Goal: Information Seeking & Learning: Check status

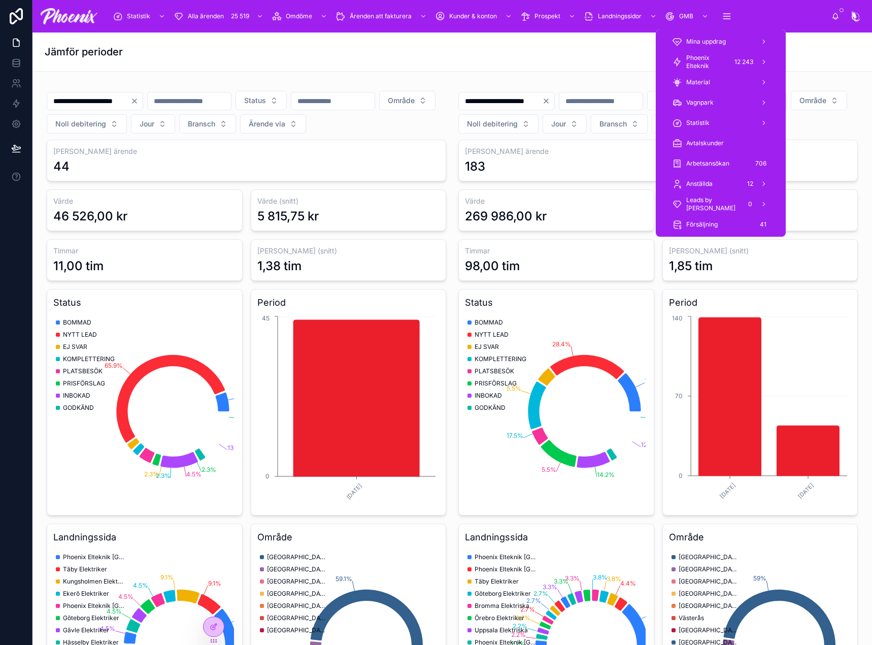
click at [711, 62] on span "Phoenix Elteknik" at bounding box center [706, 62] width 41 height 16
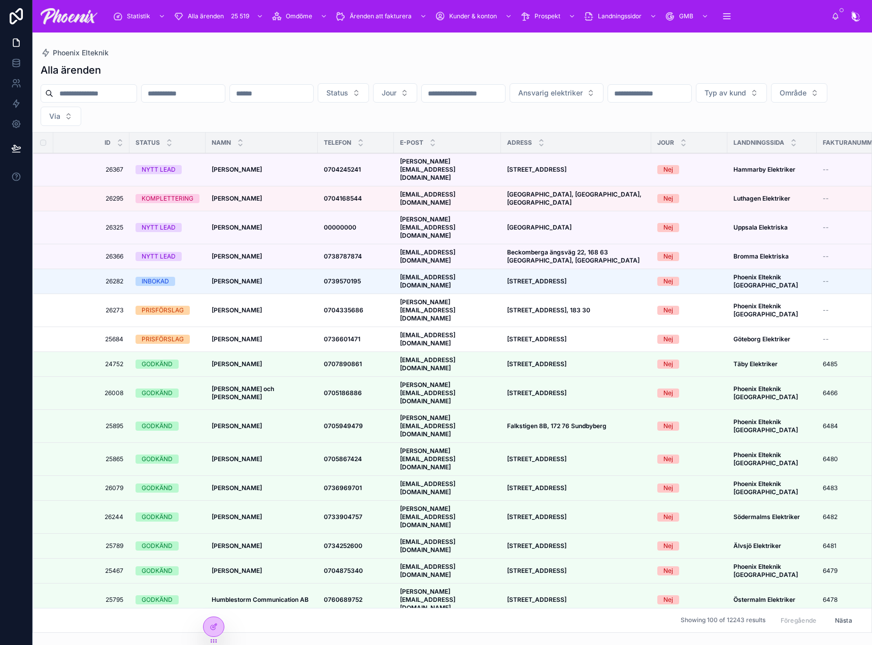
click at [110, 90] on input "text" at bounding box center [94, 93] width 83 height 14
paste input "**********"
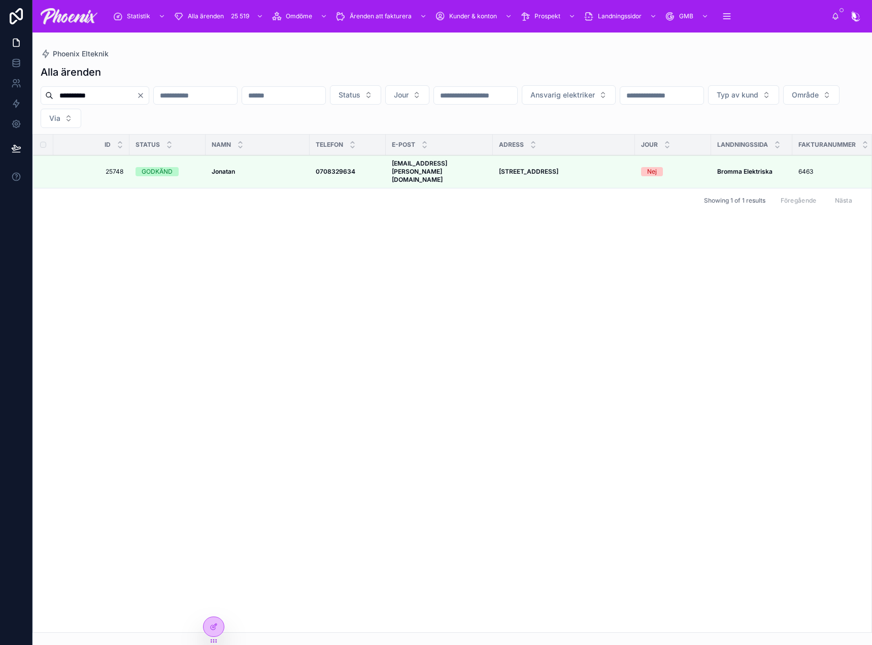
type input "**********"
click at [439, 165] on strong "[EMAIL_ADDRESS][PERSON_NAME][DOMAIN_NAME]" at bounding box center [419, 171] width 55 height 24
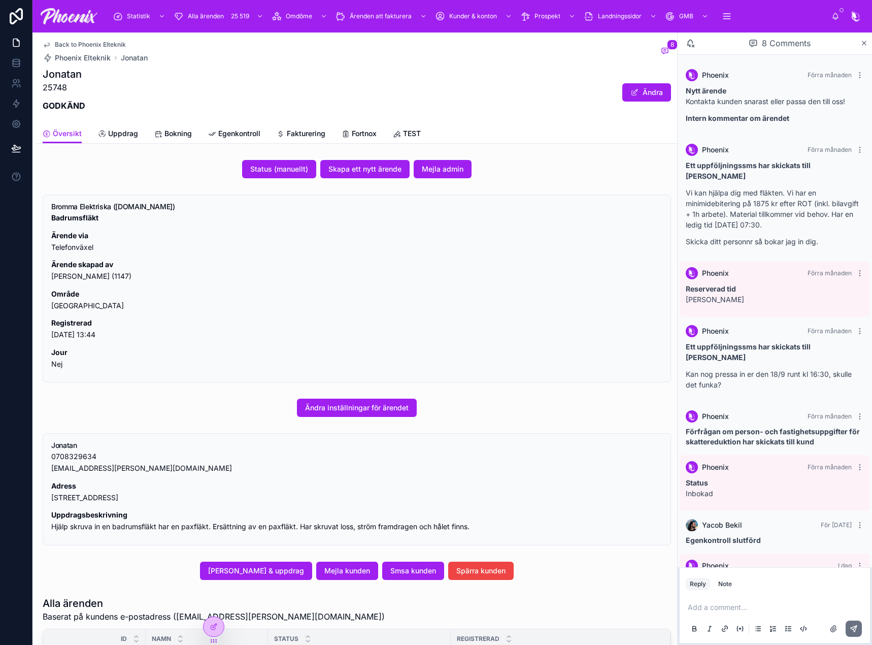
scroll to position [29, 0]
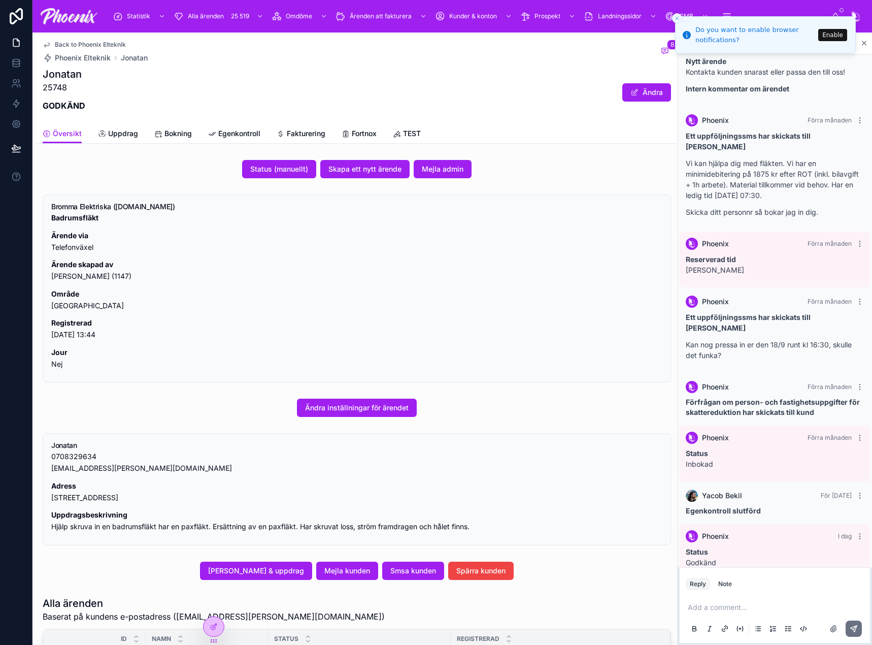
click at [179, 138] on span "Bokning" at bounding box center [177, 133] width 27 height 10
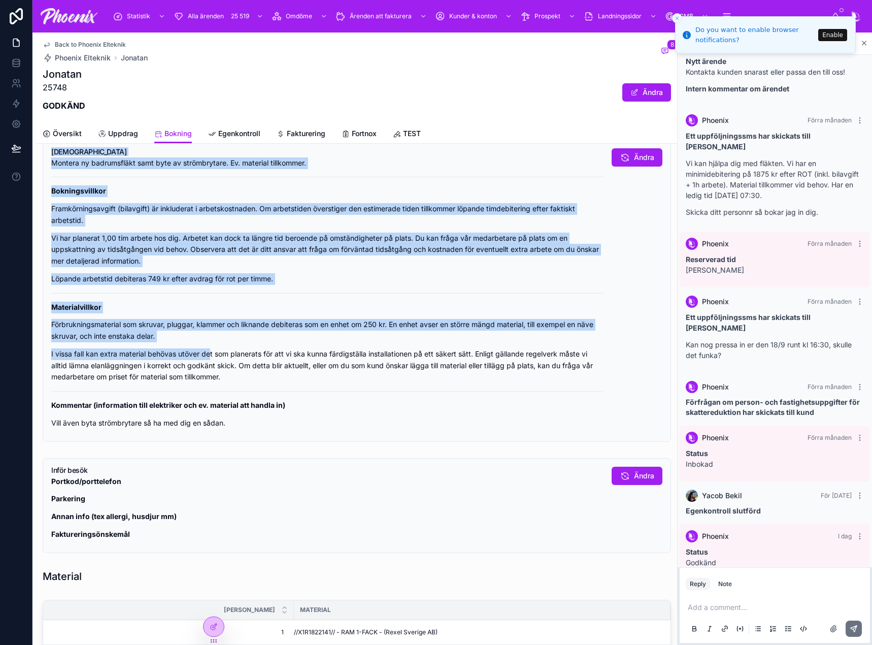
scroll to position [406, 0]
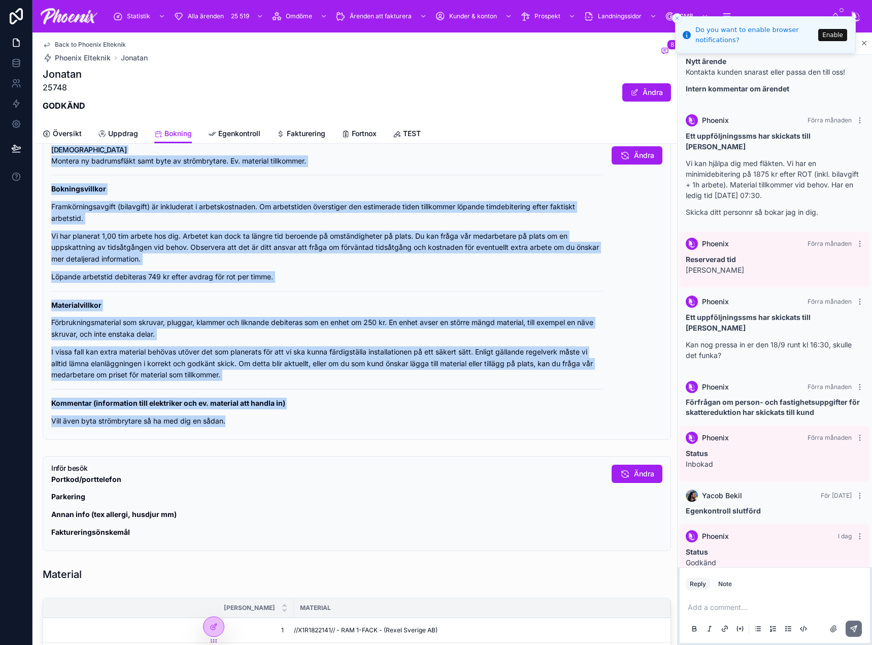
drag, startPoint x: 37, startPoint y: 227, endPoint x: 356, endPoint y: 404, distance: 365.1
click at [347, 411] on div "Beställare PRIVAT ROT Debiteringsmodell Startpaket Beställare (person- eller [D…" at bounding box center [357, 250] width 640 height 1000
copy div "Loremipsumdolorsita Consect 8798-31-86 03:39 adip 5234-18-76 13:11 Elitseddoe 6…"
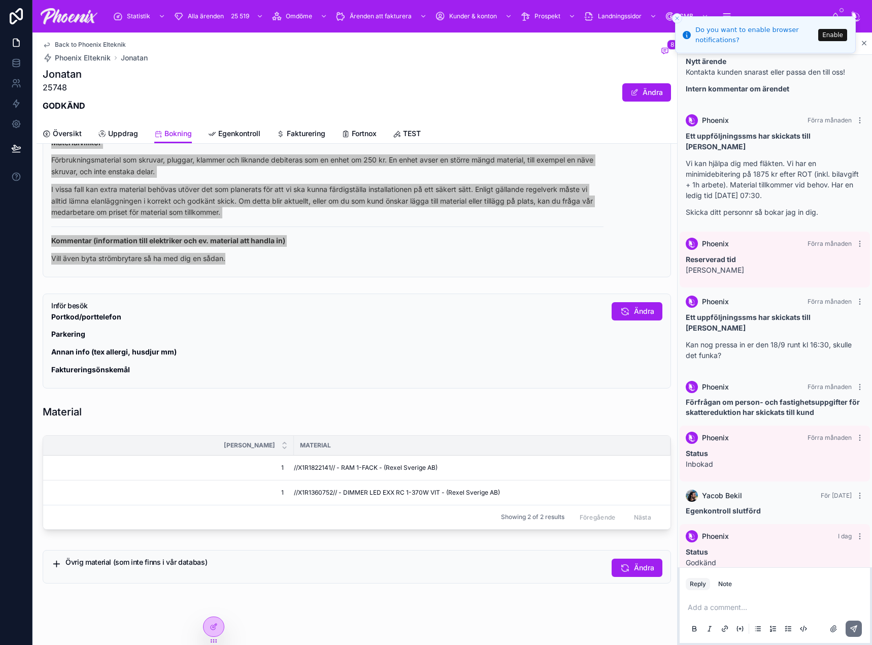
scroll to position [576, 0]
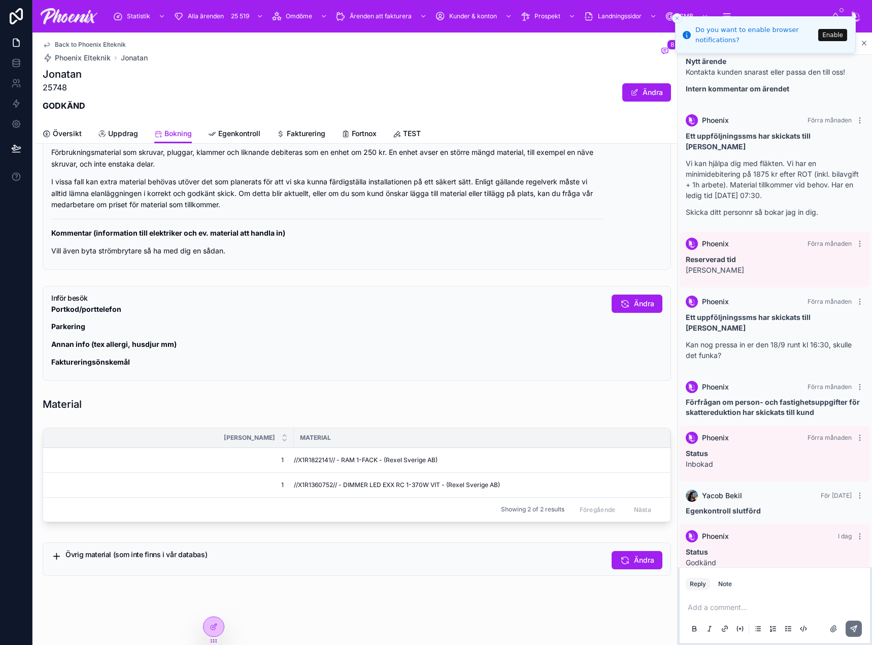
click at [234, 123] on div "Back to Phoenix Elteknik Phoenix Elteknik [STREET_ADDRESS] GODKÄND Ändra" at bounding box center [357, 77] width 628 height 91
click at [233, 131] on span "Egenkontroll" at bounding box center [239, 133] width 42 height 10
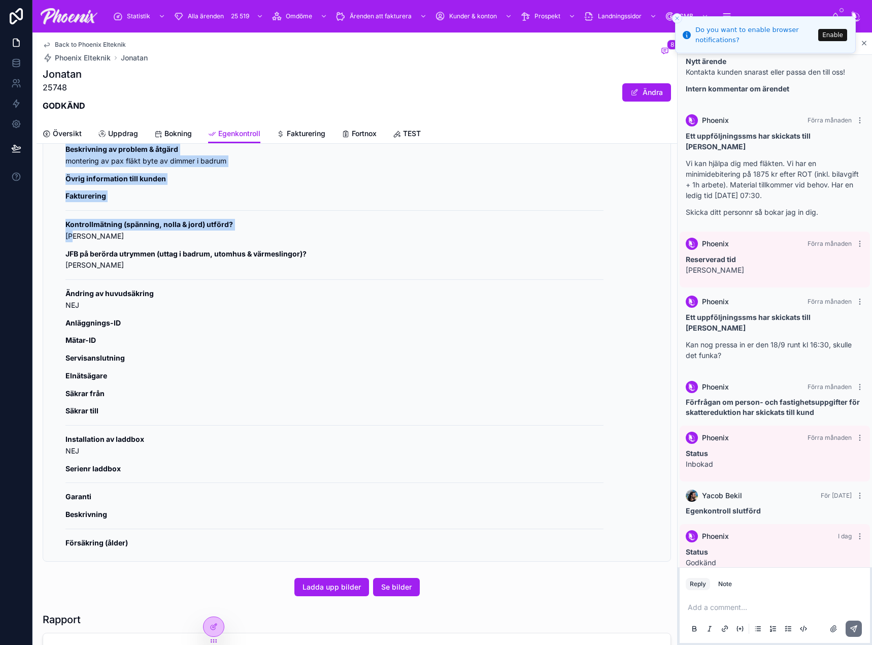
scroll to position [471, 0]
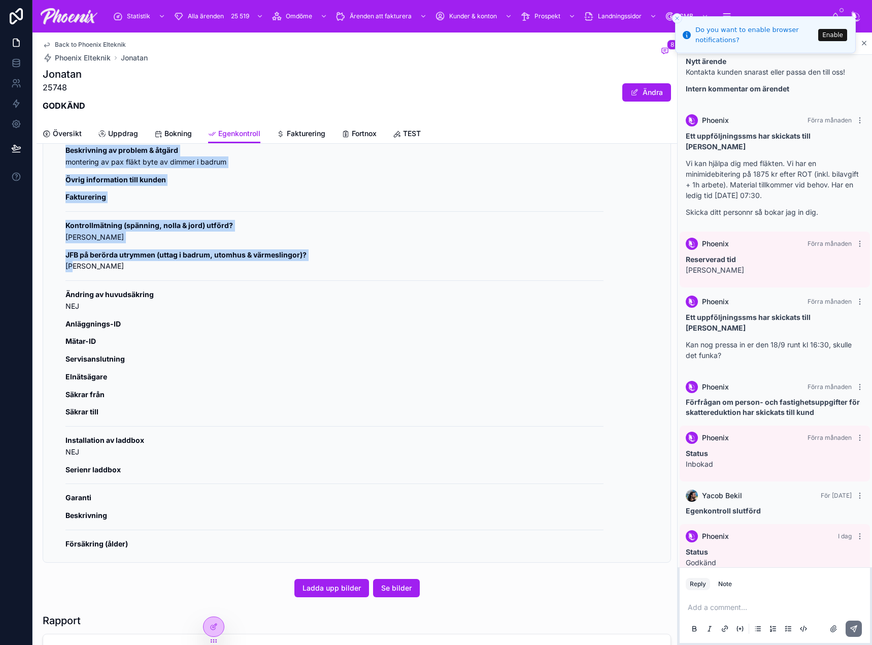
drag, startPoint x: 45, startPoint y: 175, endPoint x: 357, endPoint y: 264, distance: 324.3
click at [357, 264] on div "Egenkontroll utförd [DATE] 22:47 Utförd av [PERSON_NAME] Debiterbar tid 1,00 ti…" at bounding box center [357, 286] width 640 height 560
copy div "Egenkontroll utförd [DATE] 22:47 Utförd av [PERSON_NAME] Debiterbar tid 1,00 ti…"
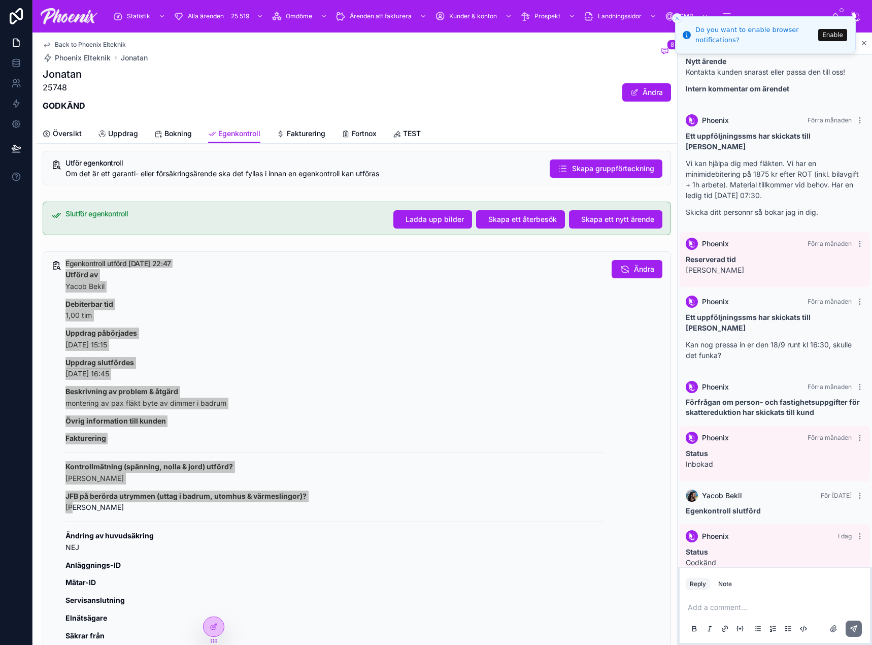
scroll to position [0, 0]
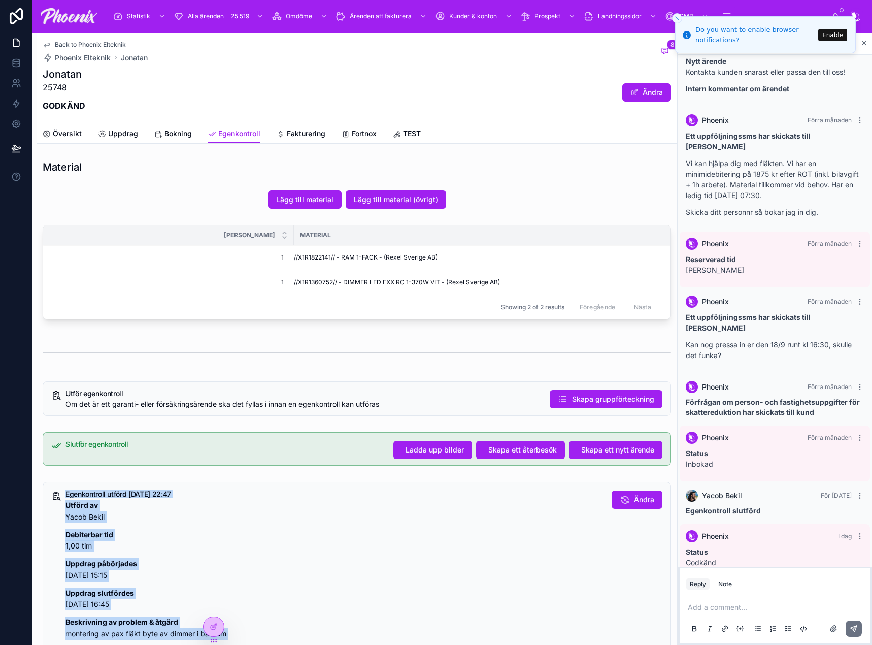
click at [178, 130] on span "Bokning" at bounding box center [177, 133] width 27 height 10
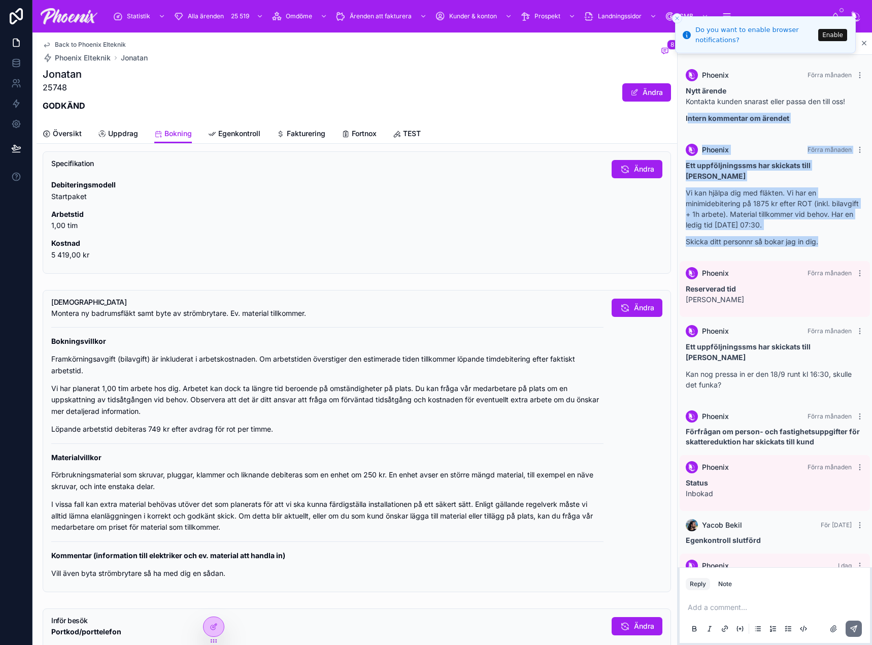
drag, startPoint x: 687, startPoint y: 120, endPoint x: 828, endPoint y: 225, distance: 176.3
click at [846, 229] on div "Phoenix Förra månaden Nytt ärende Kontakta kunden snarast eller passa den till …" at bounding box center [775, 336] width 194 height 562
click at [828, 225] on div "Ett uppföljningssms har skickats till [PERSON_NAME] kan hjälpa dig med fläkten.…" at bounding box center [775, 203] width 178 height 87
drag, startPoint x: 825, startPoint y: 233, endPoint x: 712, endPoint y: 167, distance: 130.6
click at [680, 168] on div "Phoenix Förra månaden Ett uppföljningssms har skickats till Jonatan Vi kan hjäl…" at bounding box center [775, 198] width 190 height 121
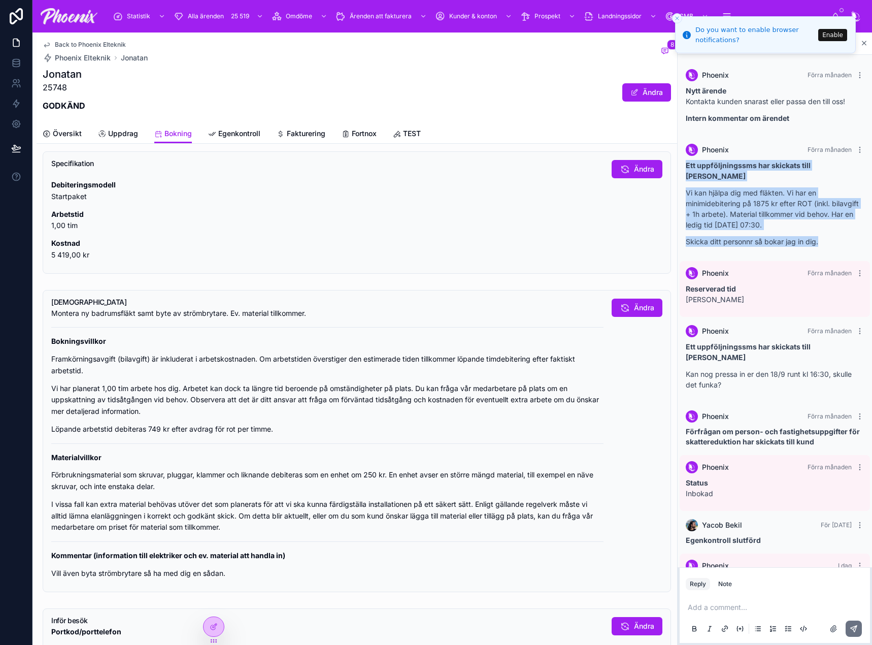
copy div "Ett uppföljningssms har skickats till [PERSON_NAME] kan hjälpa dig med fläkten.…"
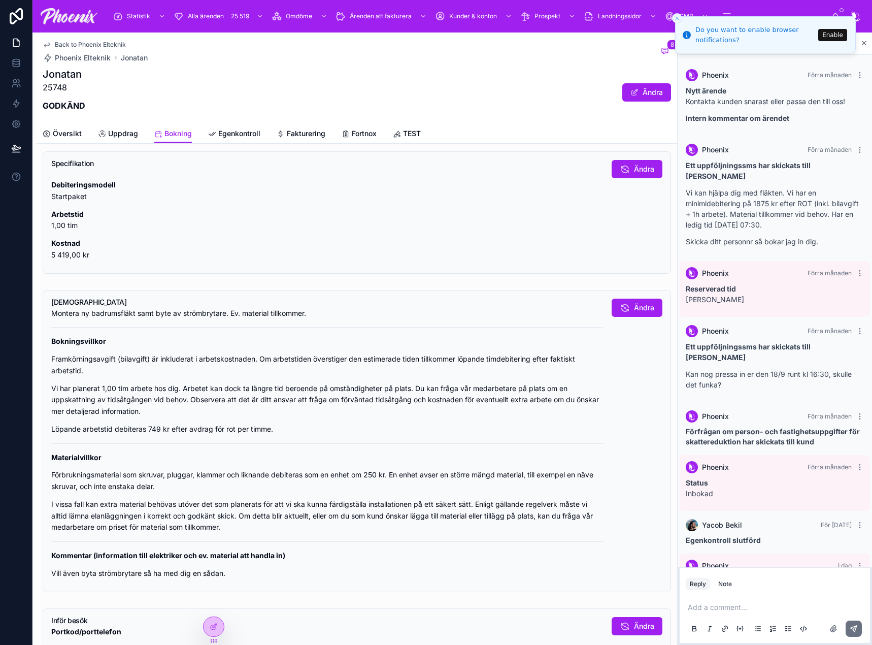
click at [50, 89] on p "25748" at bounding box center [64, 87] width 43 height 12
drag, startPoint x: 50, startPoint y: 89, endPoint x: 375, endPoint y: 62, distance: 325.9
click at [51, 89] on p "25748" at bounding box center [64, 87] width 43 height 12
copy p "25748"
click at [563, 69] on div "Jonatan 25748 GODKÄND Ändra" at bounding box center [357, 92] width 628 height 51
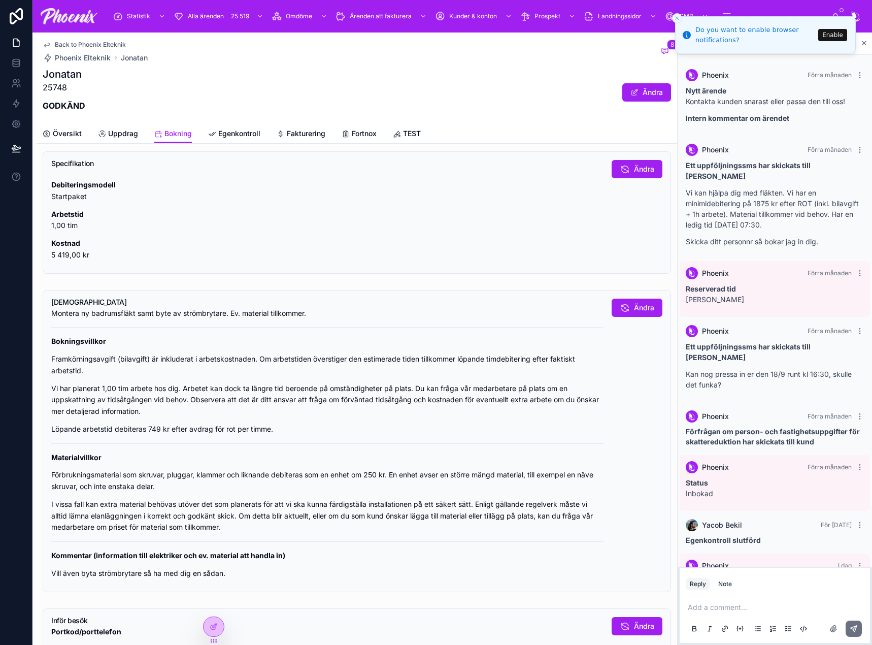
click at [680, 18] on button "Close toast" at bounding box center [677, 18] width 10 height 10
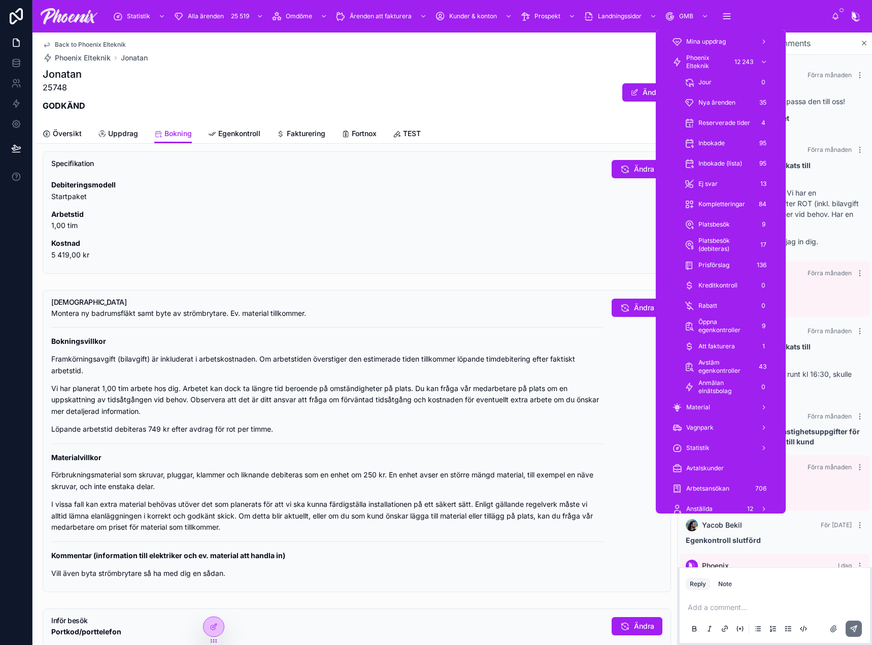
click at [703, 426] on span "Vagnpark" at bounding box center [699, 427] width 27 height 8
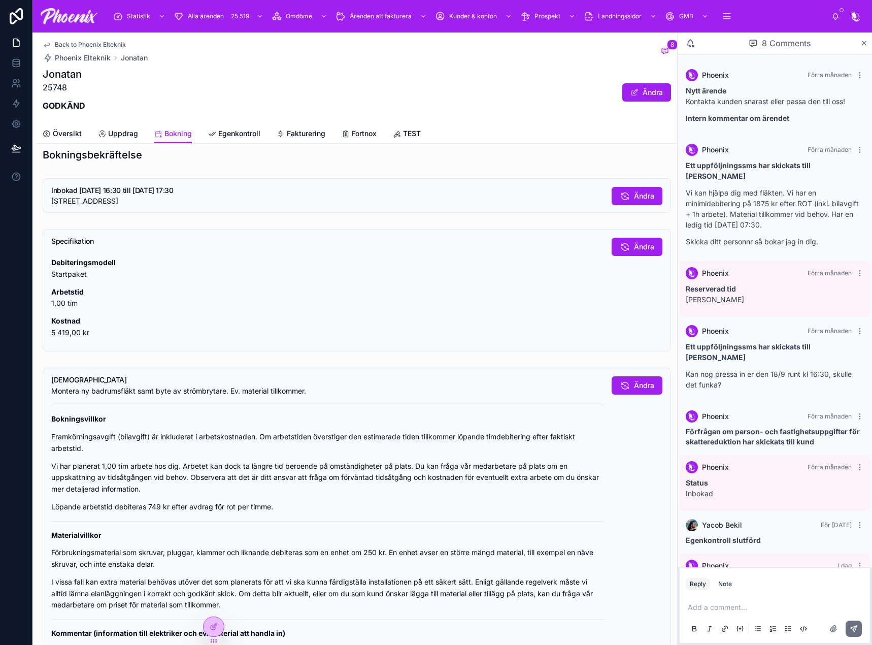
scroll to position [51, 0]
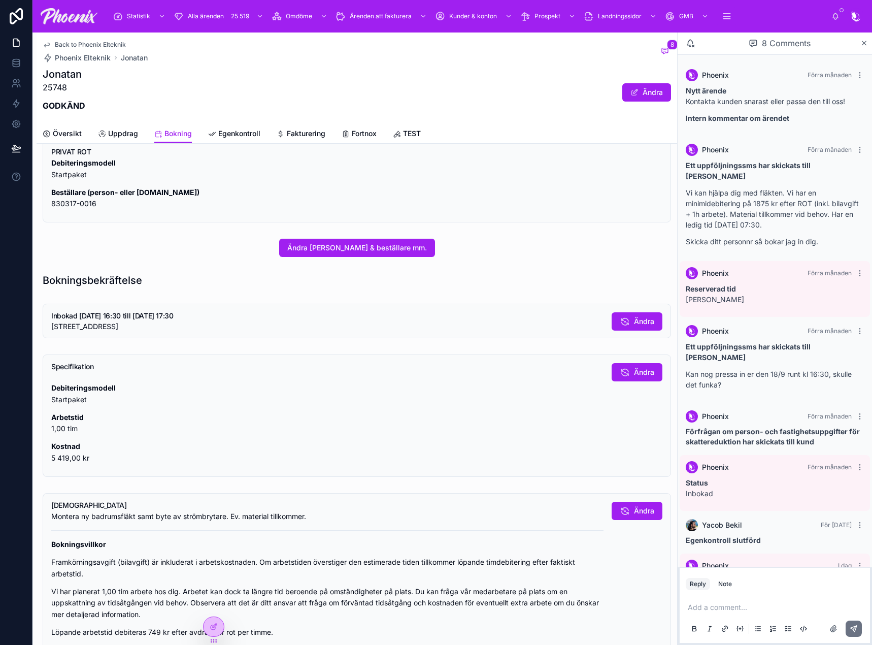
click at [74, 333] on div "Inbokad [DATE] 16:30 till [DATE] 17:30 [STREET_ADDRESS], 167 66 Ändra" at bounding box center [357, 320] width 628 height 35
click at [77, 326] on span "[STREET_ADDRESS]" at bounding box center [84, 326] width 67 height 9
drag, startPoint x: 77, startPoint y: 326, endPoint x: 110, endPoint y: 326, distance: 33.5
click at [110, 326] on span "[STREET_ADDRESS]" at bounding box center [84, 326] width 67 height 9
click at [612, 315] on button "Ändra" at bounding box center [637, 321] width 51 height 18
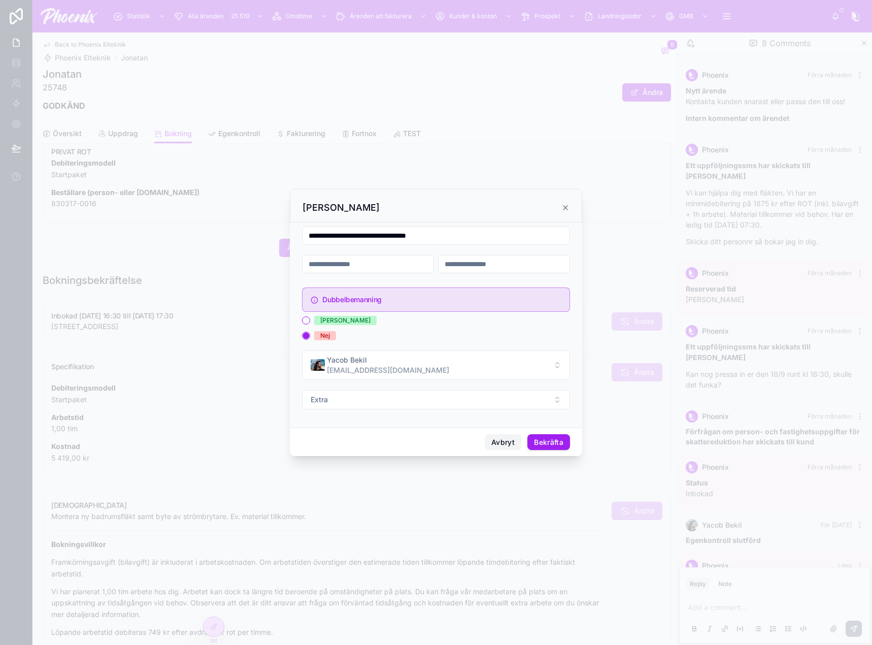
click at [512, 438] on button "Avbryt" at bounding box center [503, 442] width 37 height 16
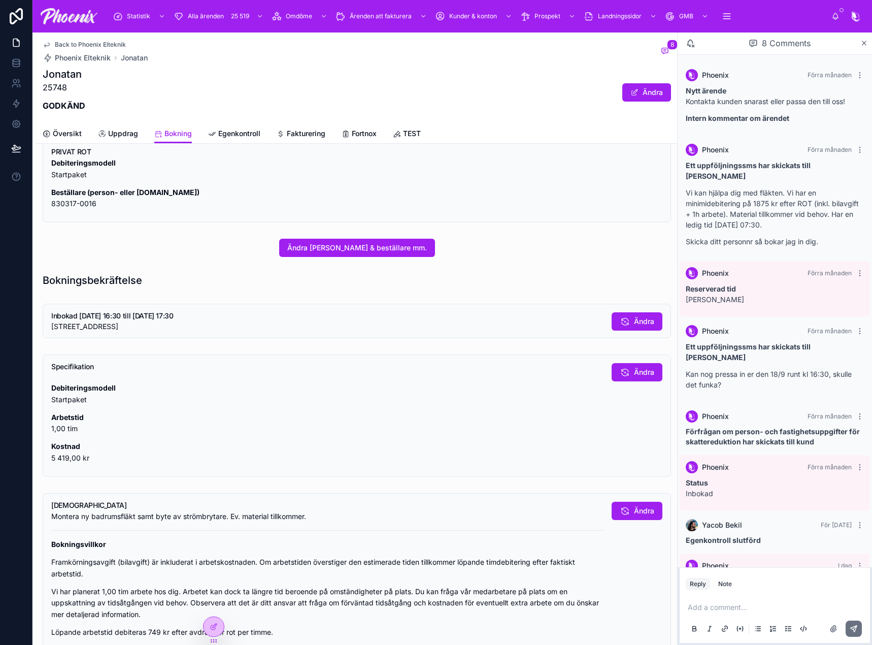
click at [319, 132] on span "Fakturering" at bounding box center [306, 133] width 39 height 10
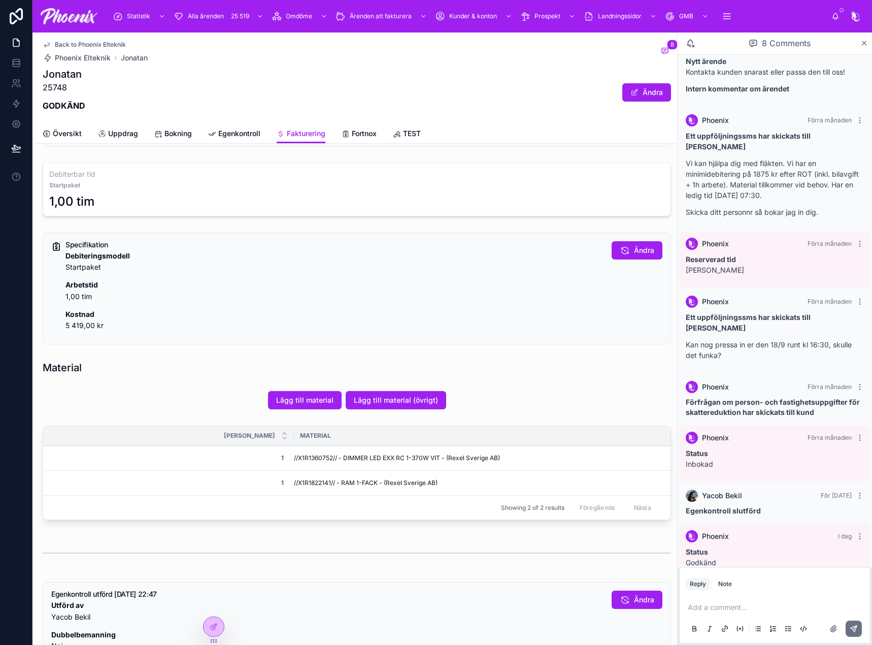
scroll to position [355, 0]
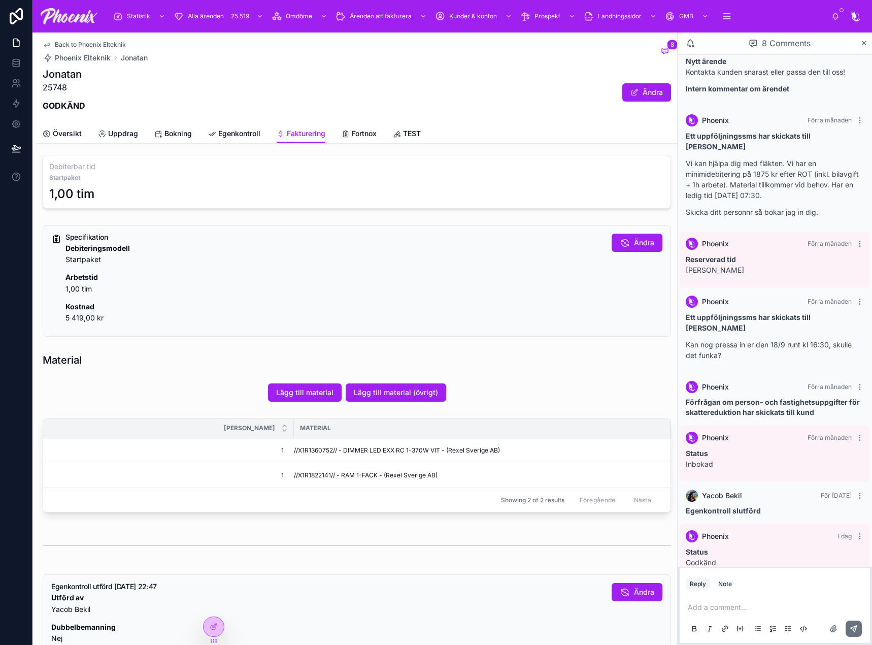
drag, startPoint x: 280, startPoint y: 175, endPoint x: 157, endPoint y: 149, distance: 125.4
click at [262, 174] on strong "Startpaket" at bounding box center [356, 178] width 615 height 8
click at [89, 137] on div "Översikt Uppdrag Bokning Egenkontroll Fakturering Fortnox TEST" at bounding box center [357, 133] width 628 height 19
click at [71, 128] on link "Översikt" at bounding box center [62, 134] width 39 height 20
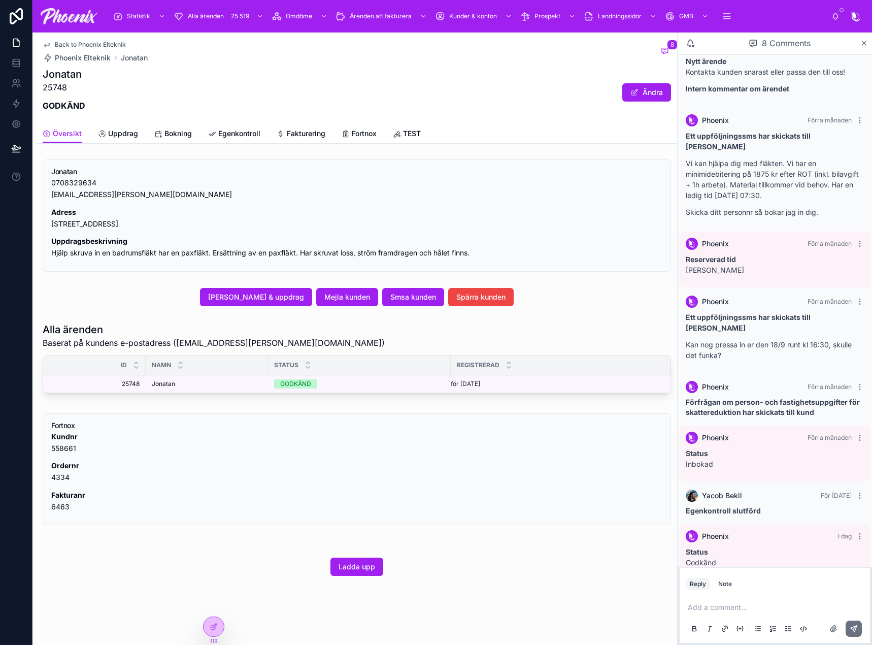
scroll to position [274, 0]
click at [356, 294] on span "Mejla kunden" at bounding box center [347, 297] width 46 height 10
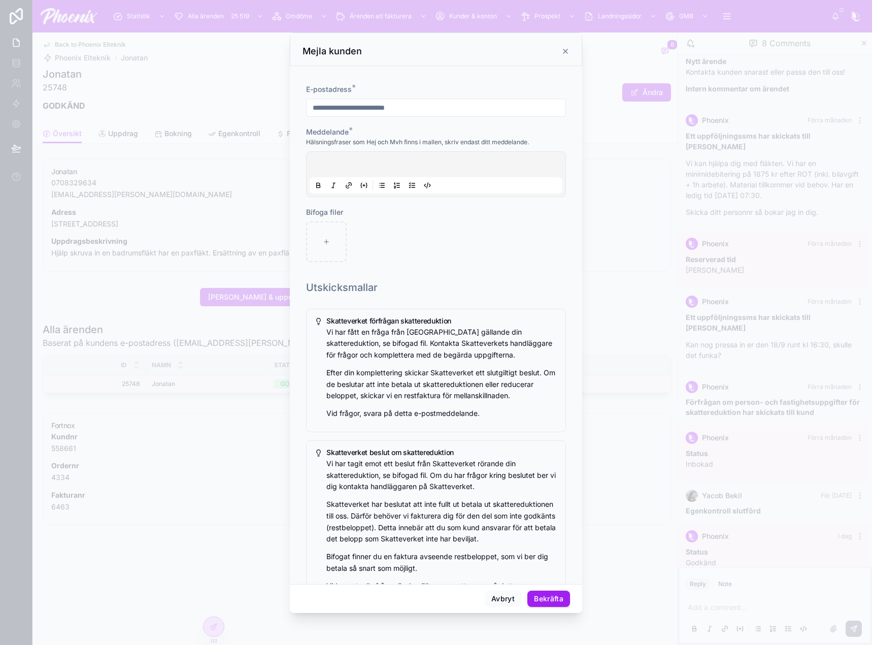
drag, startPoint x: 356, startPoint y: 170, endPoint x: 360, endPoint y: 164, distance: 7.2
click at [360, 165] on div at bounding box center [436, 174] width 253 height 39
click at [360, 164] on p at bounding box center [438, 166] width 253 height 10
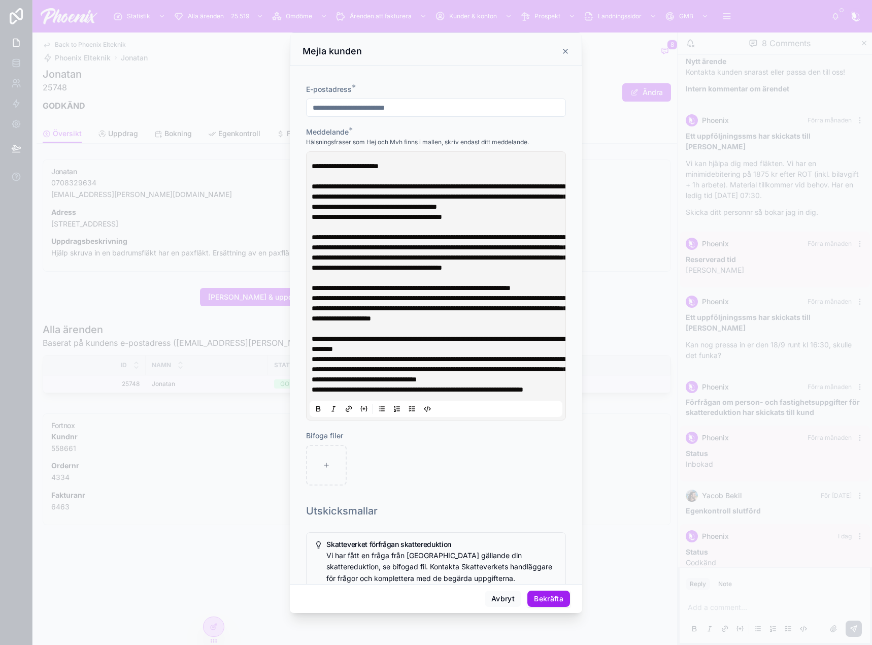
click at [551, 594] on button "Bekräfta" at bounding box center [548, 598] width 43 height 16
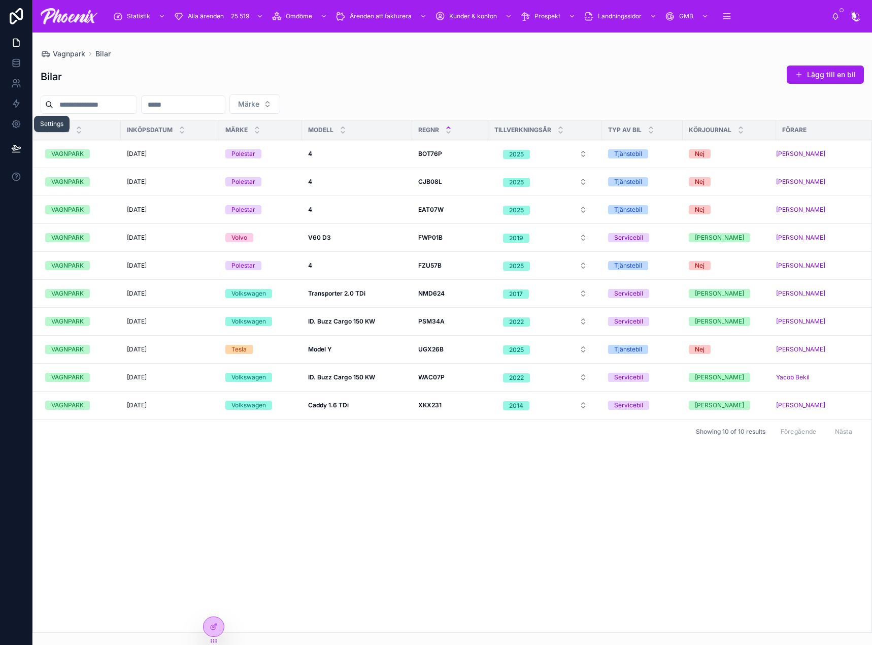
click at [193, 107] on input "text" at bounding box center [183, 104] width 83 height 14
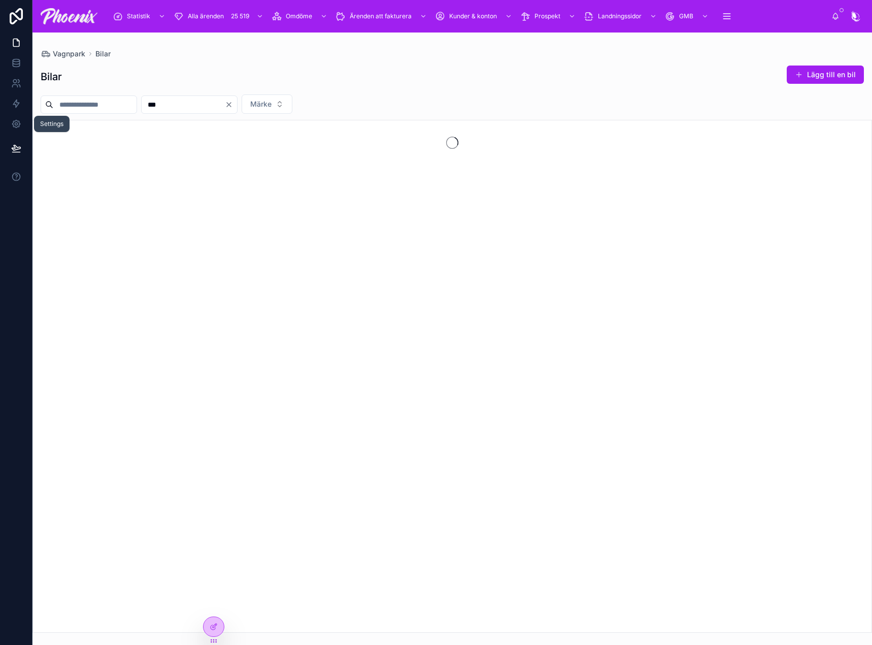
type input "***"
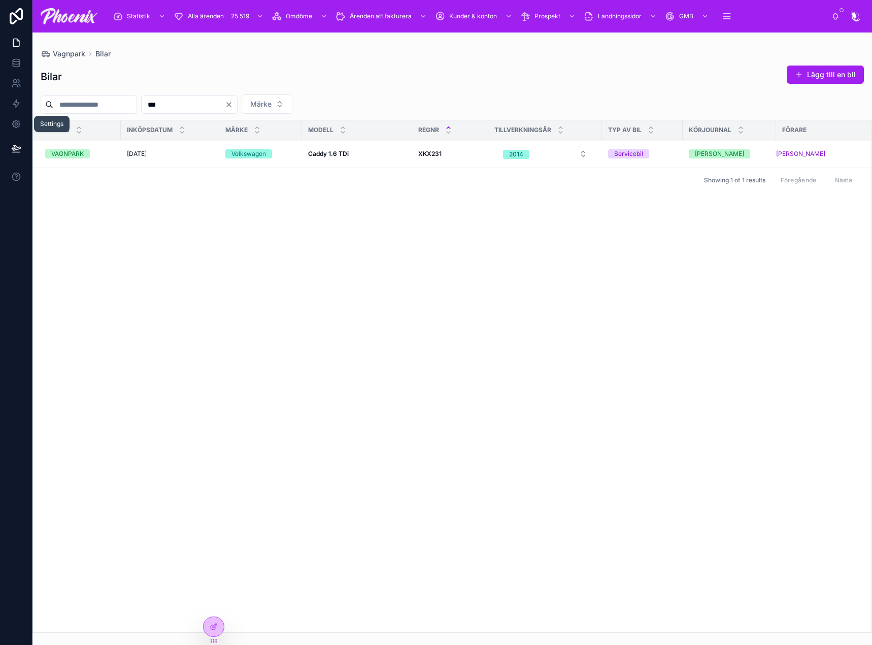
click at [265, 245] on div "Status Inköpsdatum Märke Modell Regnr Tillverkningsår Typ av bil Körjournal För…" at bounding box center [452, 376] width 838 height 512
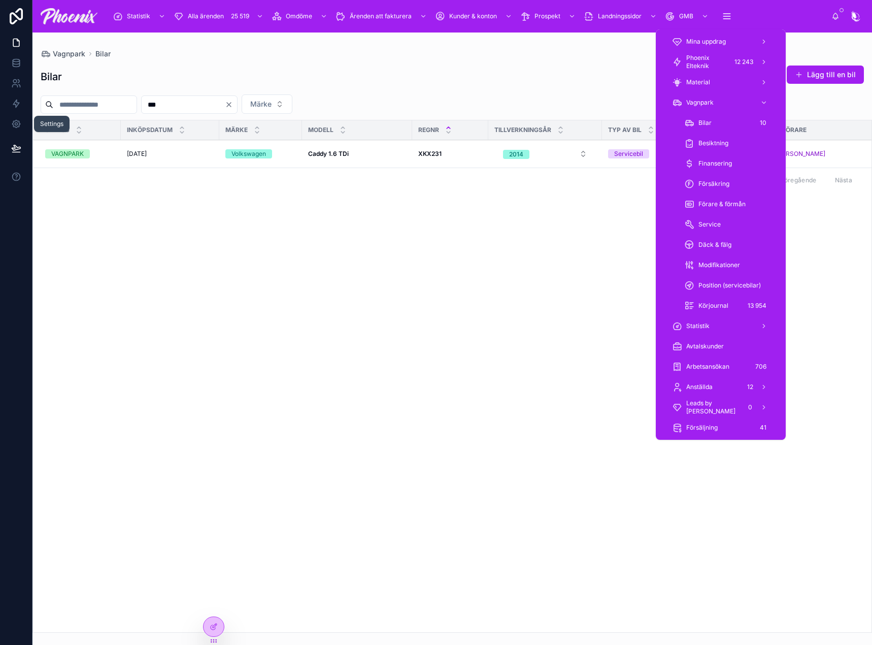
click at [720, 301] on div "Körjournal 13 954" at bounding box center [726, 305] width 85 height 16
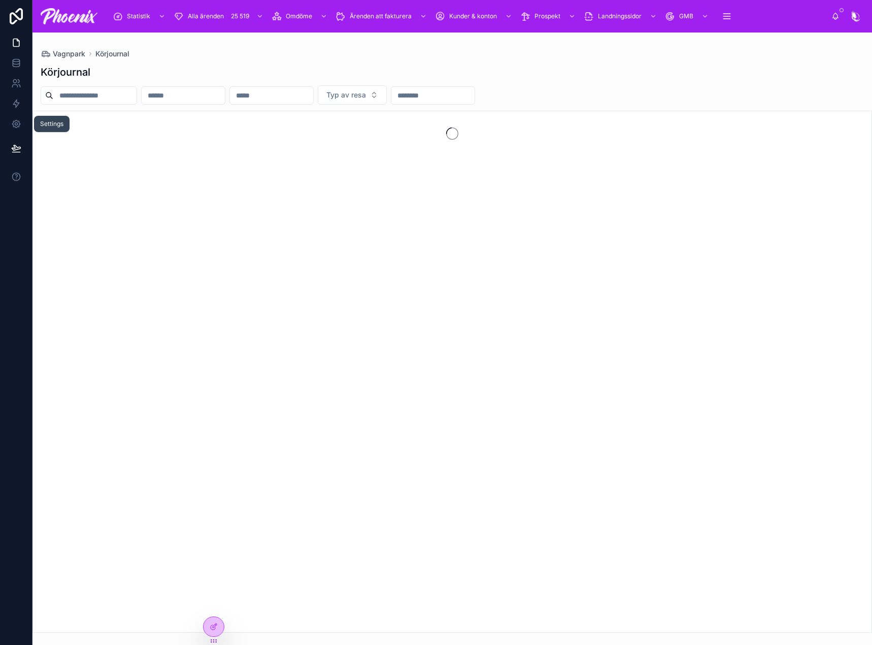
click at [225, 100] on input "text" at bounding box center [183, 95] width 83 height 14
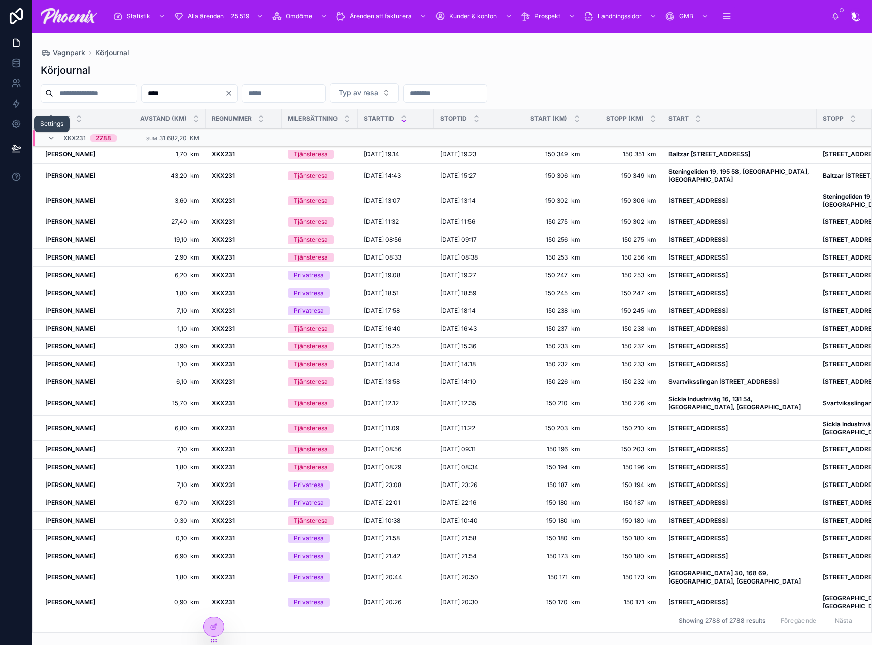
type input "****"
drag, startPoint x: 568, startPoint y: 85, endPoint x: 569, endPoint y: 92, distance: 6.7
click at [487, 88] on div at bounding box center [445, 93] width 84 height 18
click at [487, 94] on input "text" at bounding box center [444, 93] width 83 height 14
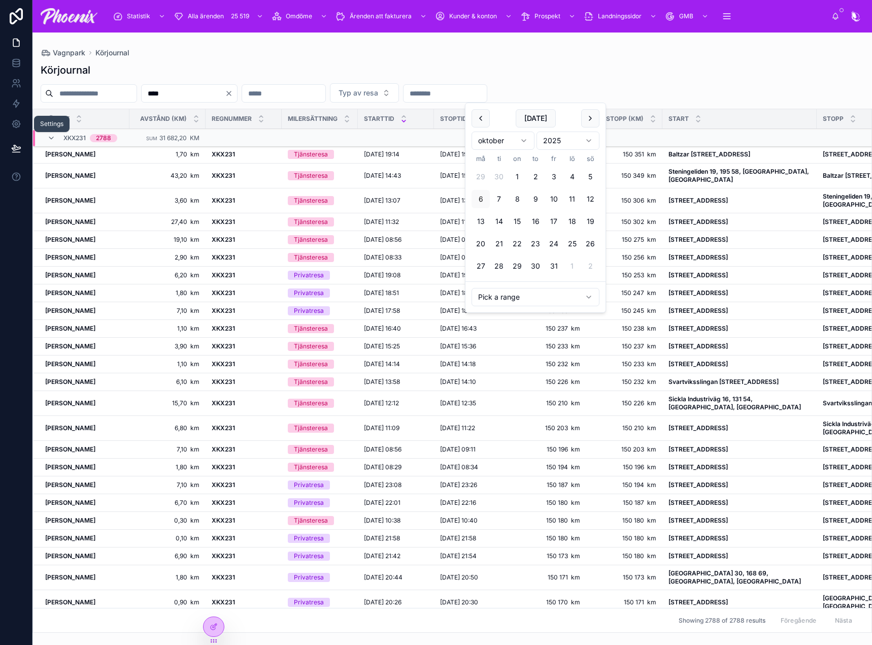
click at [483, 120] on button at bounding box center [480, 118] width 18 height 18
click at [535, 218] on button "18" at bounding box center [535, 221] width 18 height 18
type input "**********"
click at [611, 70] on div "Körjournal" at bounding box center [452, 70] width 823 height 14
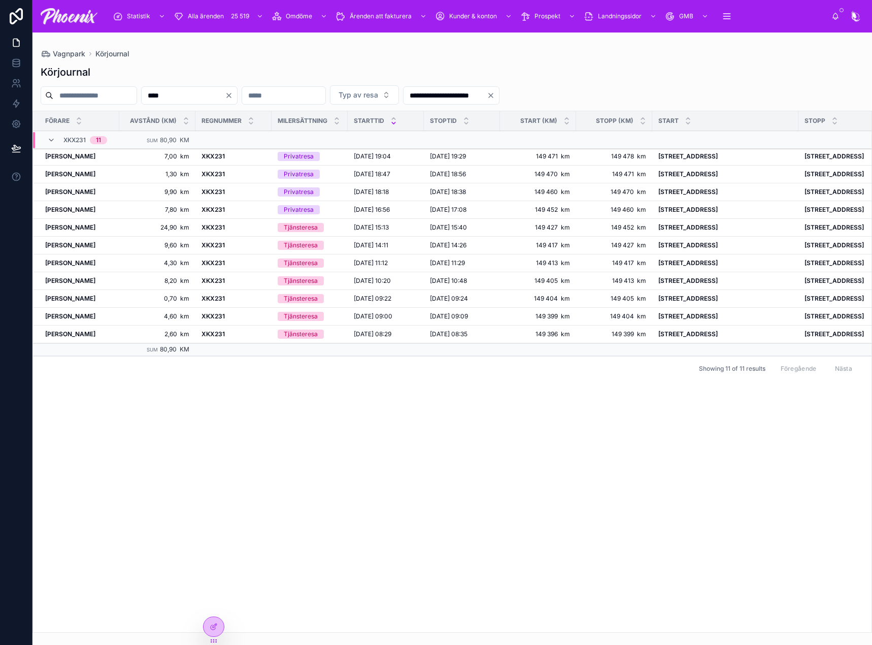
click at [225, 97] on input "****" at bounding box center [183, 95] width 83 height 14
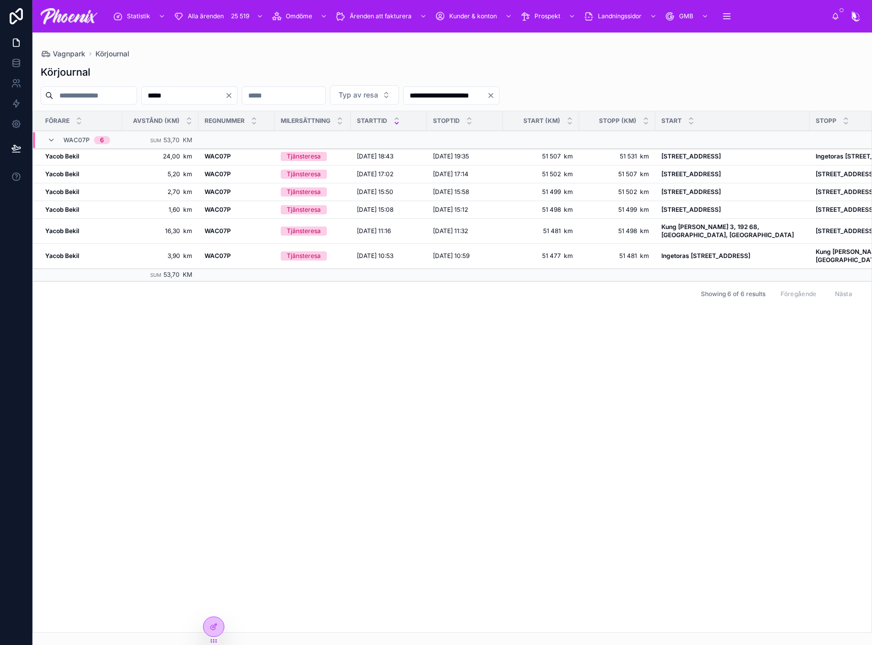
type input "*****"
